Goal: Information Seeking & Learning: Learn about a topic

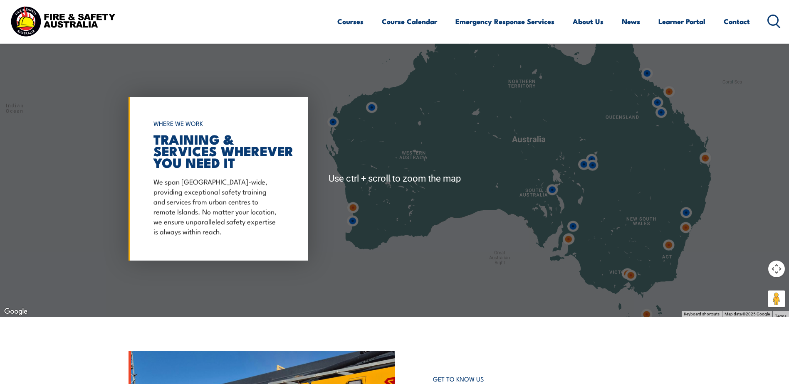
scroll to position [706, 0]
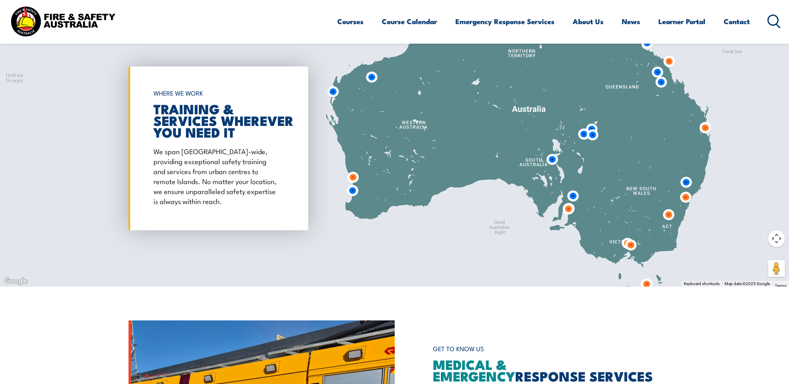
click at [774, 238] on button "Map camera controls" at bounding box center [776, 238] width 17 height 17
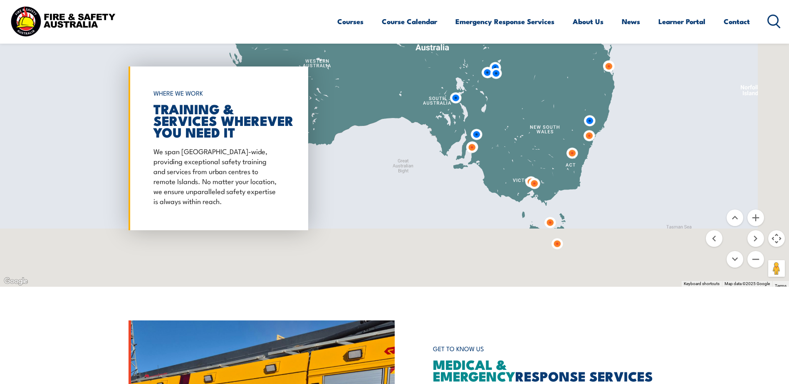
drag, startPoint x: 652, startPoint y: 241, endPoint x: 563, endPoint y: 161, distance: 119.2
click at [553, 170] on div at bounding box center [394, 148] width 789 height 277
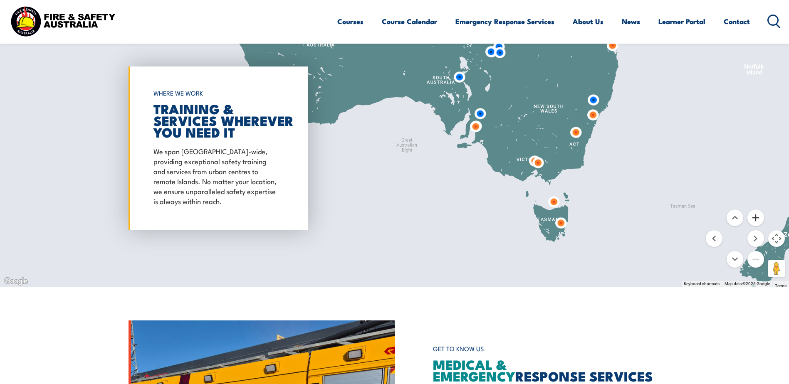
click at [755, 219] on button "Zoom in" at bounding box center [755, 218] width 17 height 17
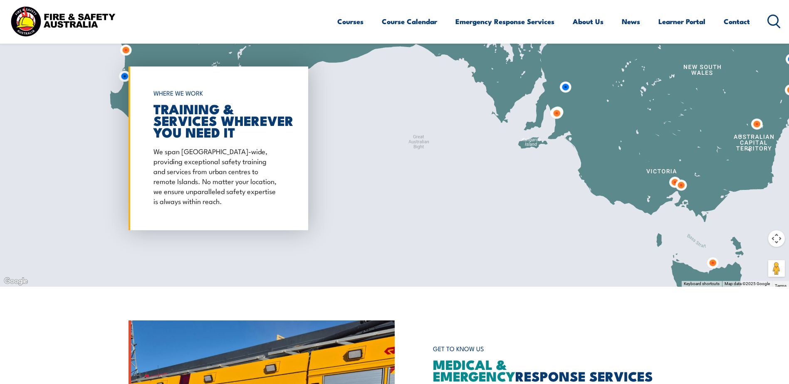
click at [674, 179] on img at bounding box center [680, 185] width 15 height 15
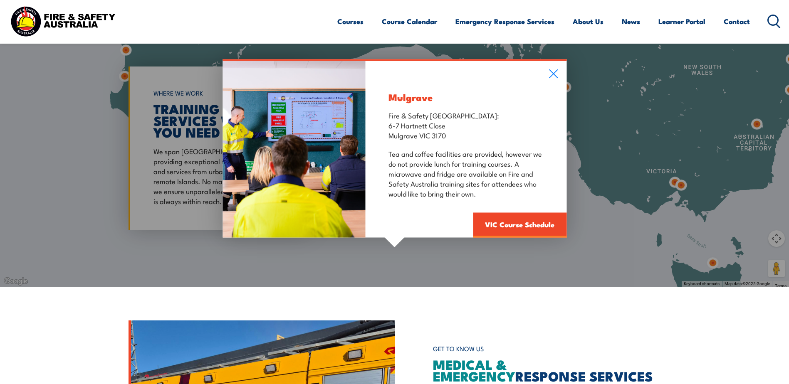
click at [682, 184] on div "Mulgrave Fire & Safety Australia: 6-7 Hartnett Close Mulgrave VIC 3170 Tea and …" at bounding box center [394, 148] width 789 height 277
click at [681, 185] on div "Mulgrave Fire & Safety Australia: 6-7 Hartnett Close Mulgrave VIC 3170 Tea and …" at bounding box center [394, 148] width 789 height 277
click at [525, 223] on link "VIC Course Schedule" at bounding box center [520, 224] width 94 height 25
click at [504, 226] on link "VIC Course Schedule" at bounding box center [520, 224] width 94 height 25
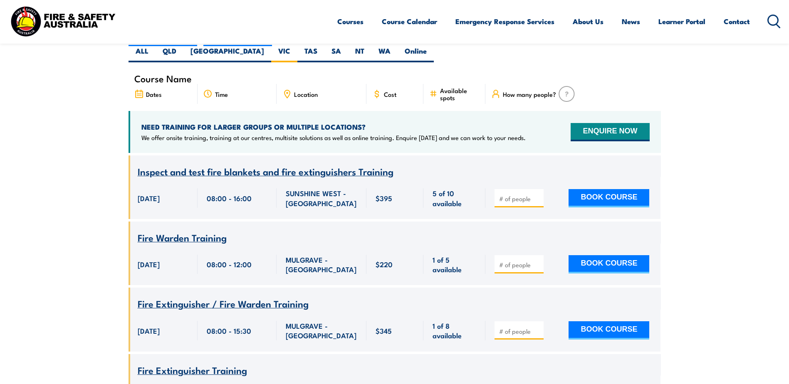
click at [772, 21] on icon at bounding box center [773, 22] width 13 height 14
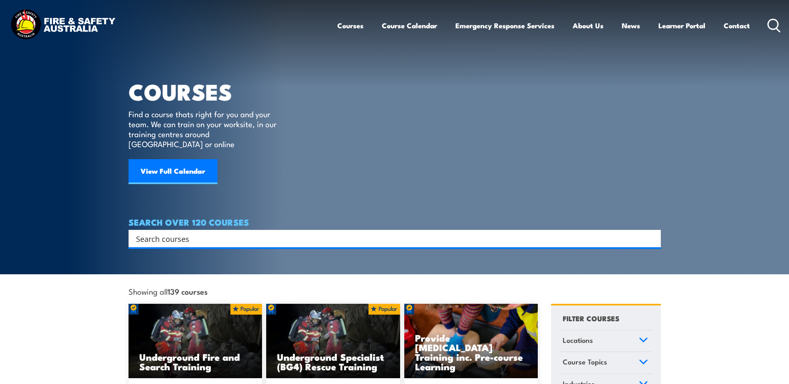
click at [193, 232] on input "Search input" at bounding box center [389, 238] width 506 height 12
type input "steele"
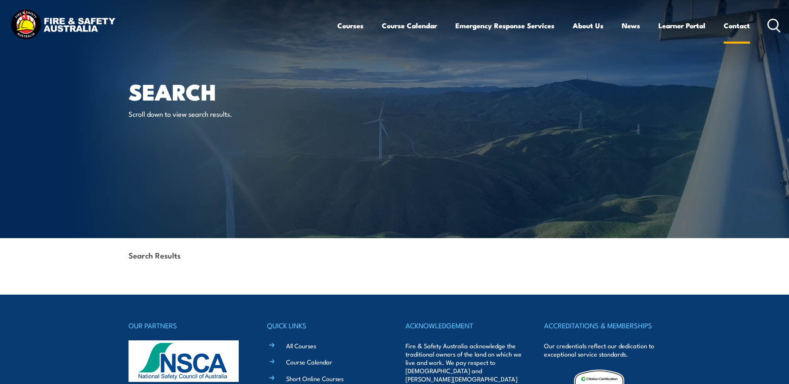
click at [732, 23] on link "Contact" at bounding box center [737, 26] width 26 height 22
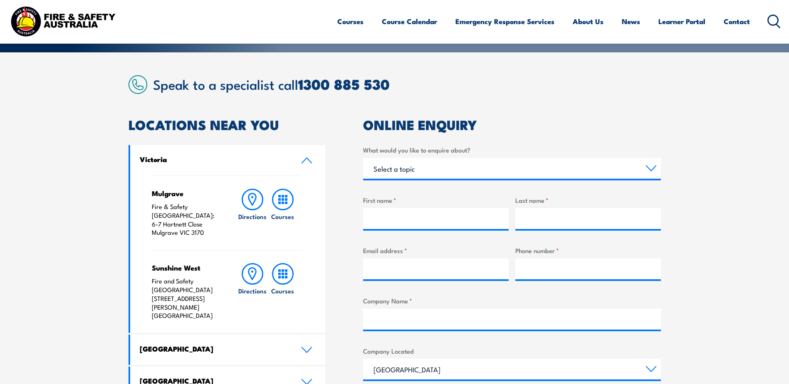
scroll to position [166, 0]
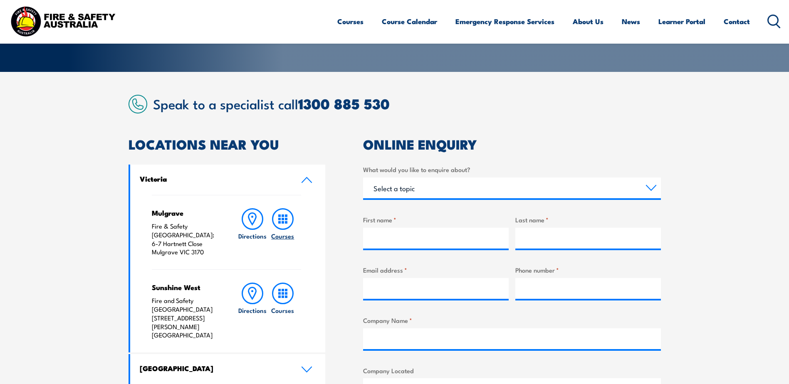
click at [286, 220] on rect at bounding box center [286, 219] width 2 height 2
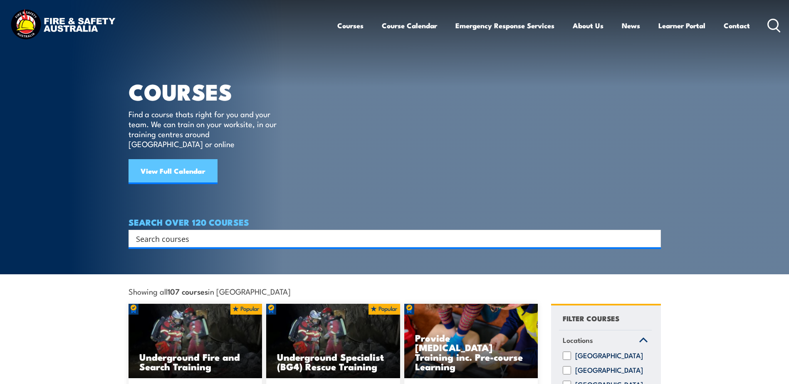
click at [182, 159] on link "View Full Calendar" at bounding box center [172, 171] width 89 height 25
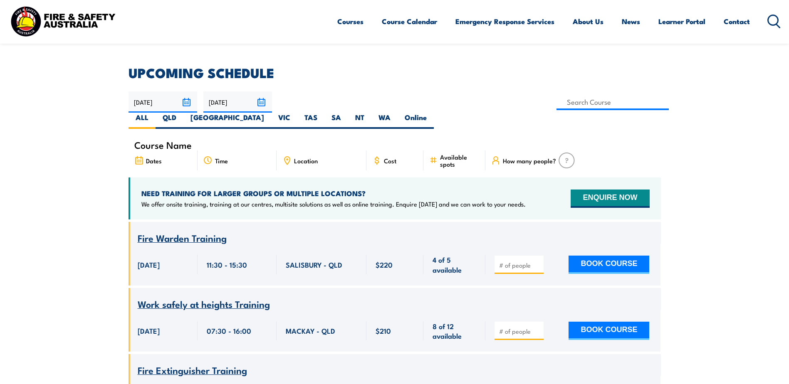
scroll to position [249, 0]
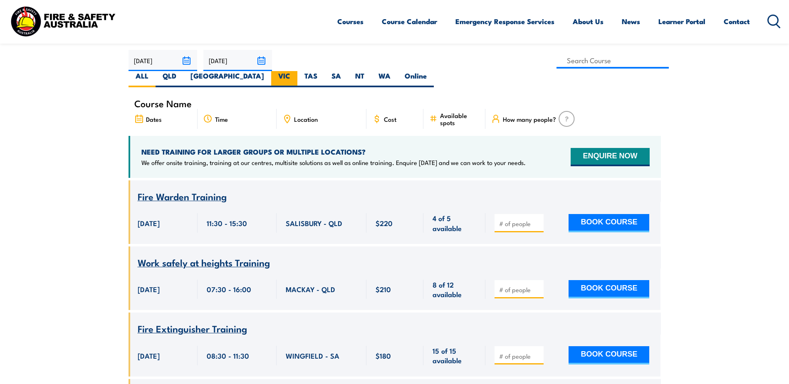
click at [297, 71] on label "VIC" at bounding box center [284, 79] width 26 height 16
click at [296, 71] on input "VIC" at bounding box center [292, 73] width 5 height 5
radio input "true"
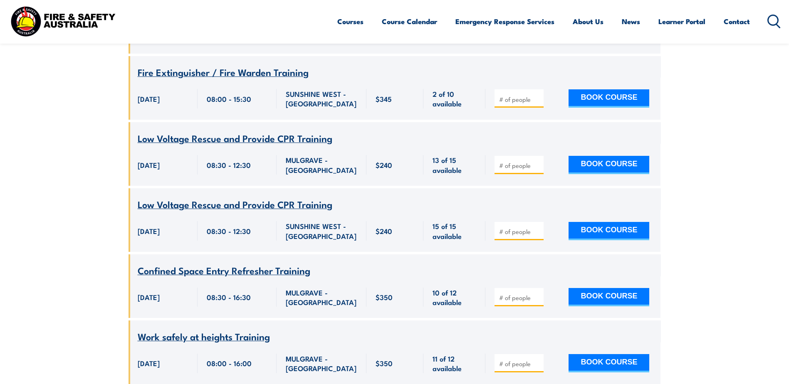
scroll to position [1480, 0]
